Goal: Navigation & Orientation: Find specific page/section

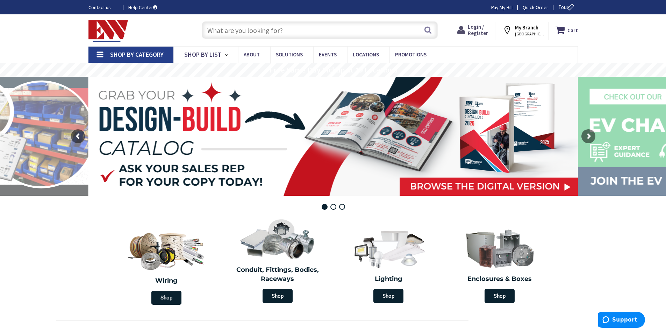
click at [479, 33] on span "Login / Register" at bounding box center [478, 29] width 20 height 13
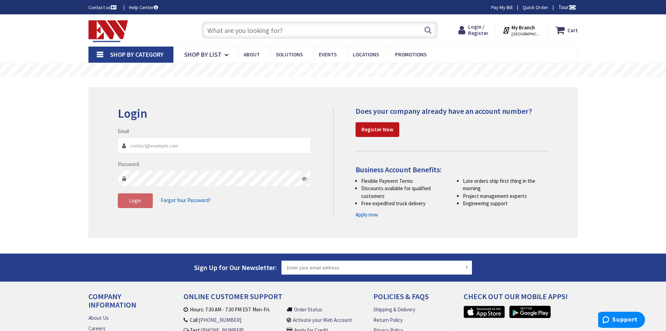
click at [106, 29] on img at bounding box center [109, 31] width 40 height 22
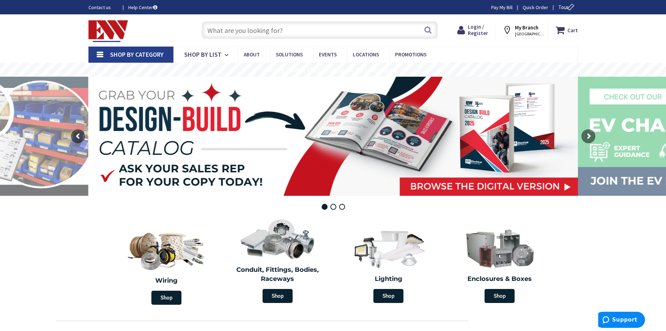
click at [523, 30] on strong "My Branch" at bounding box center [526, 27] width 23 height 7
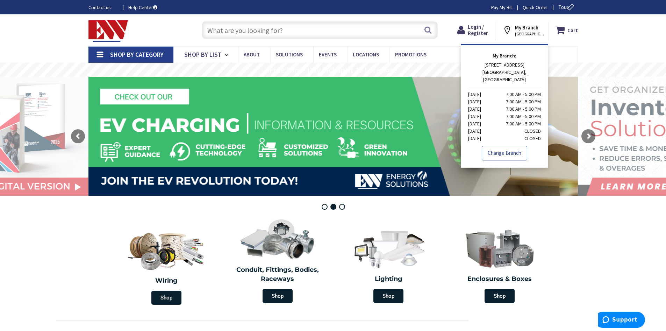
click at [508, 146] on link "Change Branch" at bounding box center [504, 153] width 45 height 15
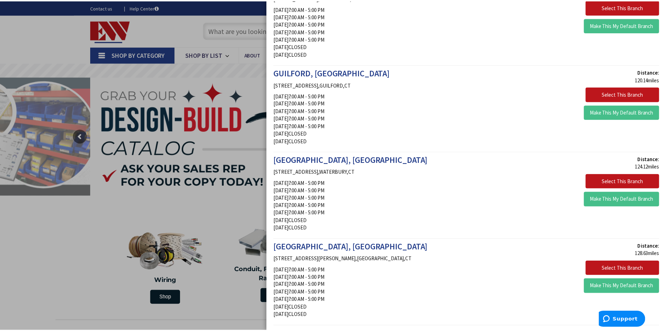
scroll to position [1050, 0]
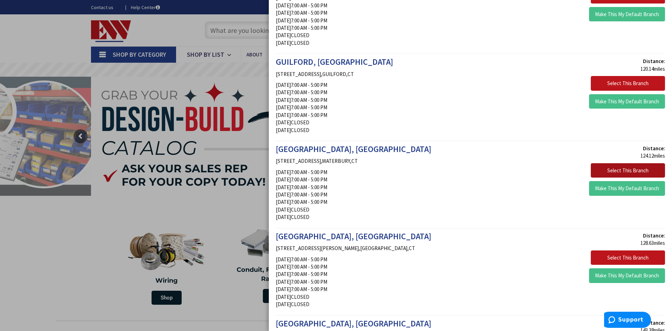
click at [614, 168] on button "Select This Branch" at bounding box center [628, 170] width 74 height 15
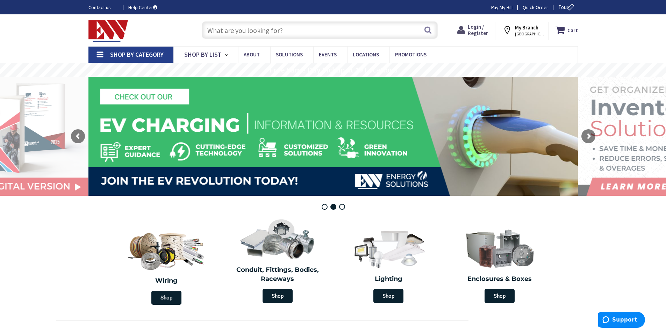
click at [474, 33] on span "Login / Register" at bounding box center [478, 29] width 20 height 13
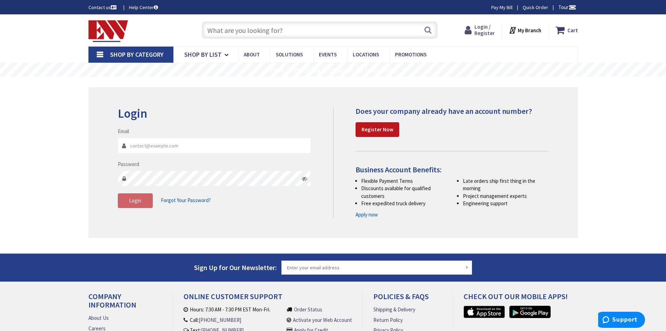
click at [478, 26] on span "Login / Register" at bounding box center [485, 29] width 20 height 13
